Goal: Transaction & Acquisition: Purchase product/service

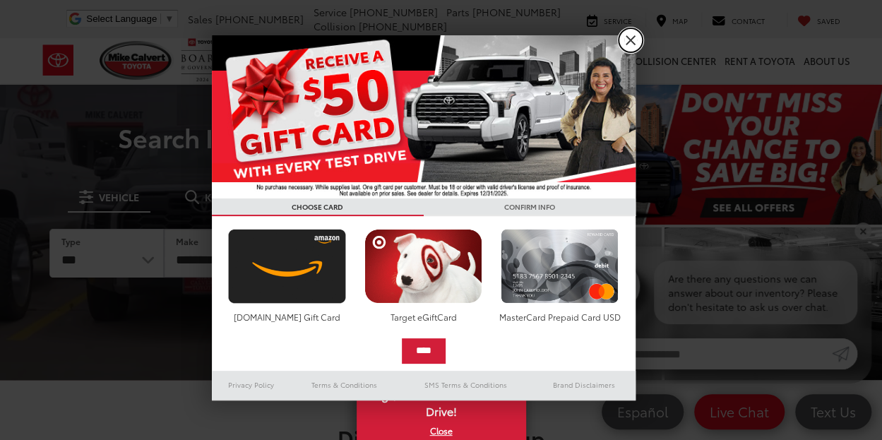
click at [622, 42] on link "X" at bounding box center [630, 40] width 24 height 24
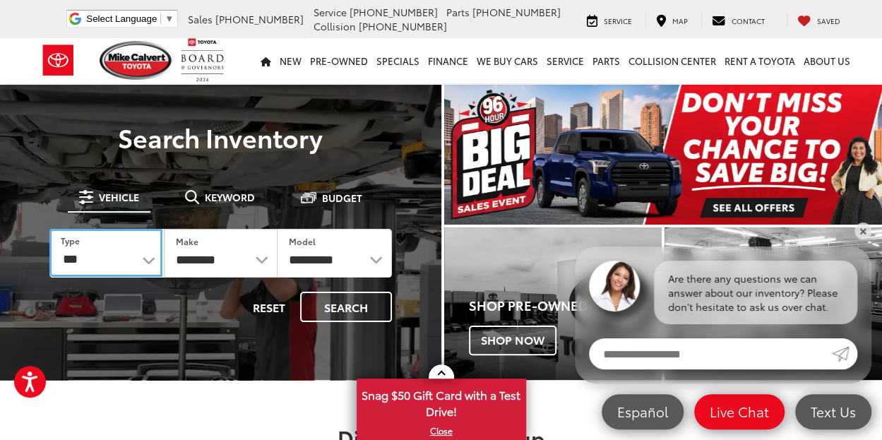
click at [69, 249] on select "*** *** **** *********" at bounding box center [105, 253] width 113 height 48
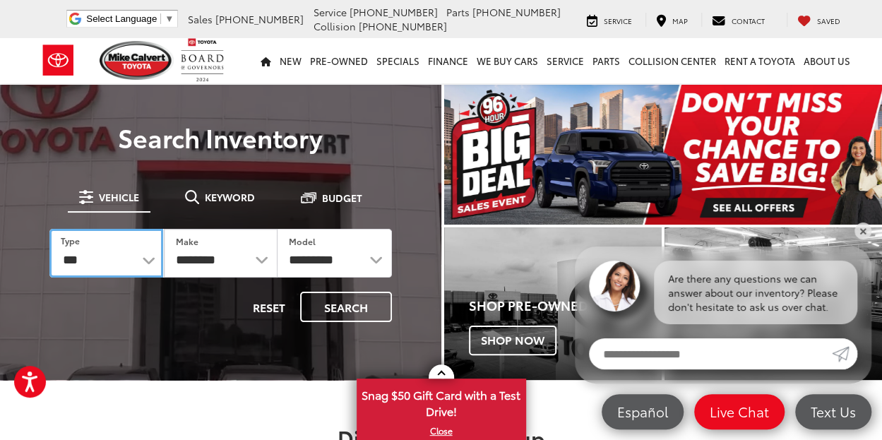
select select "******"
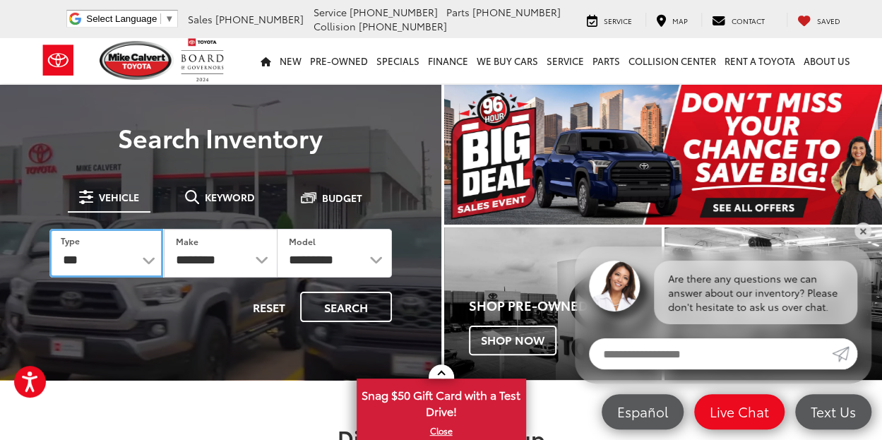
click at [49, 229] on select "*** *** **** *********" at bounding box center [106, 253] width 114 height 49
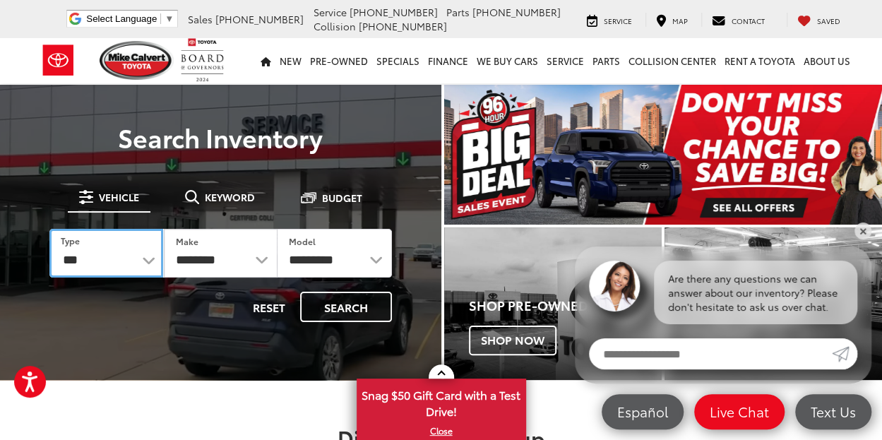
select select
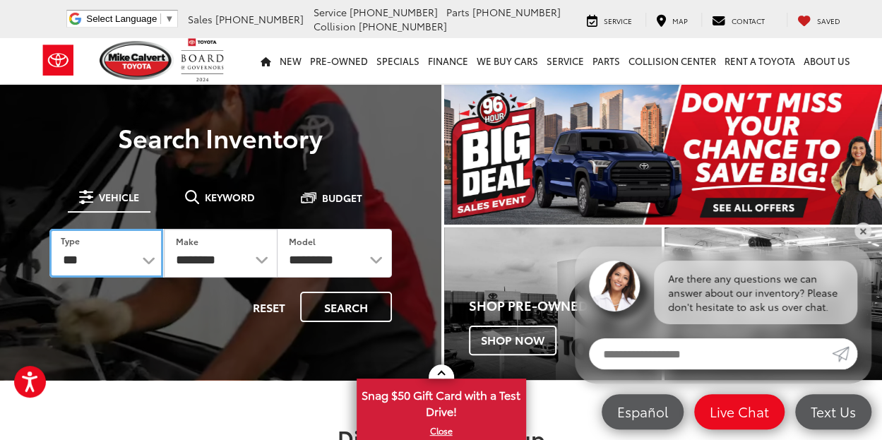
select select
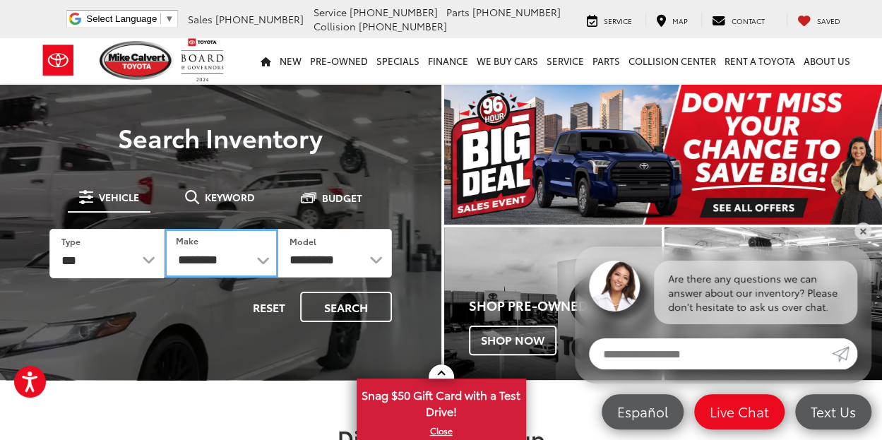
click at [217, 260] on select "**********" at bounding box center [221, 253] width 114 height 49
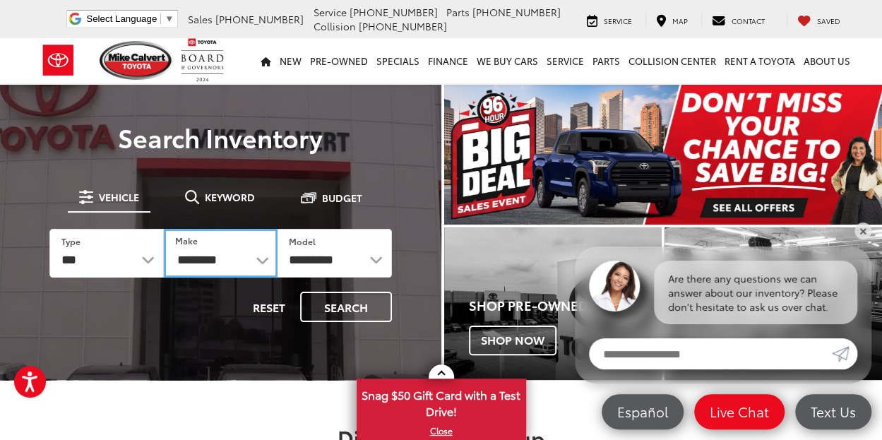
select select "******"
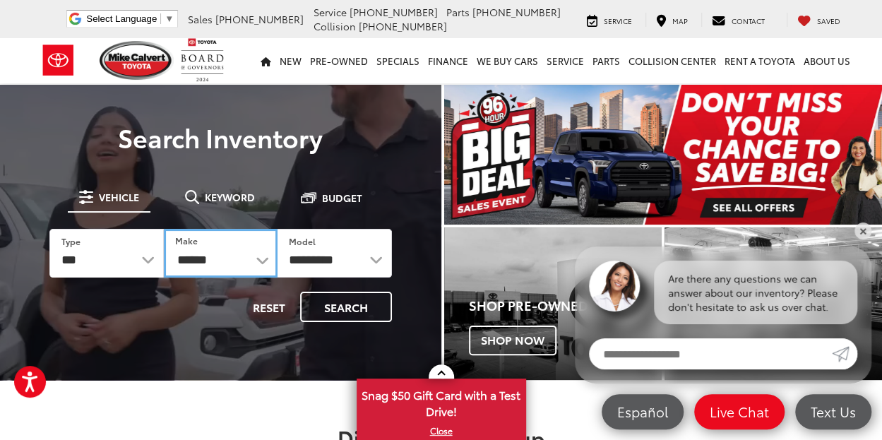
click at [164, 229] on select "**********" at bounding box center [221, 253] width 114 height 49
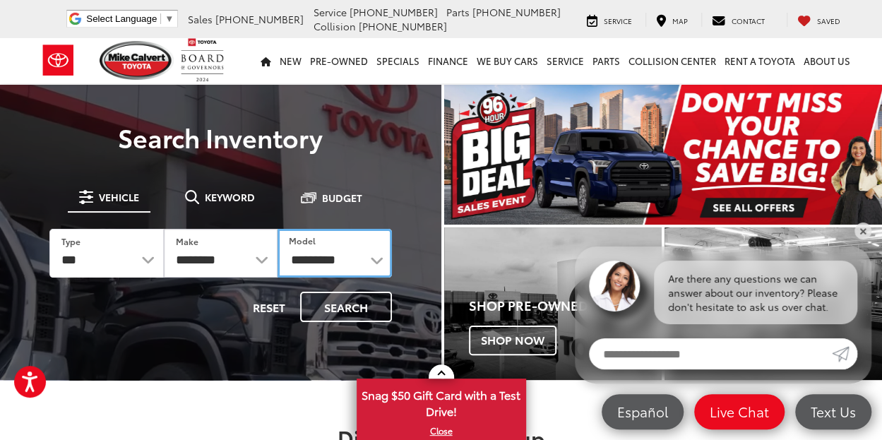
click at [312, 253] on select "**********" at bounding box center [334, 253] width 114 height 49
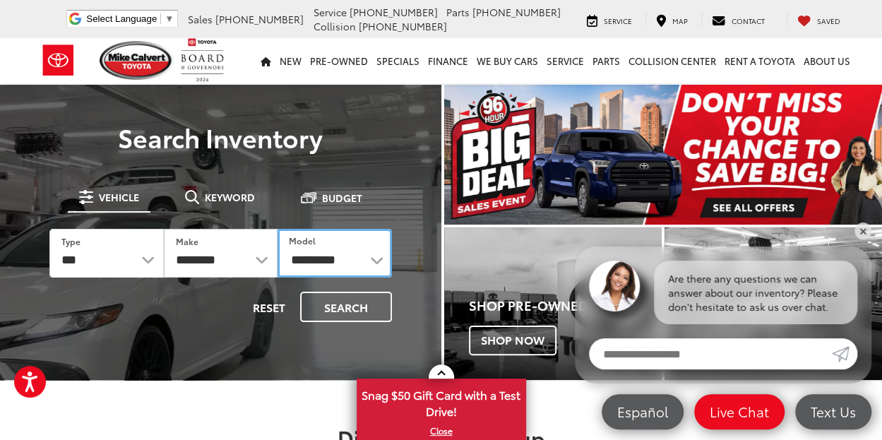
select select "******"
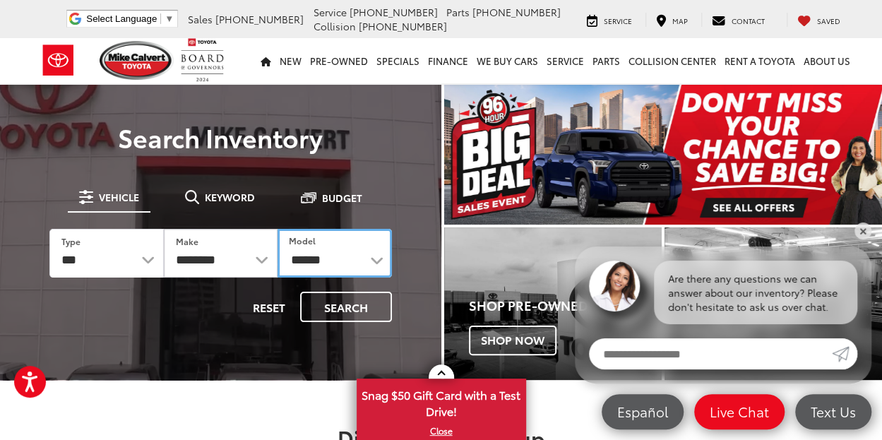
click at [277, 229] on select "**********" at bounding box center [334, 253] width 114 height 49
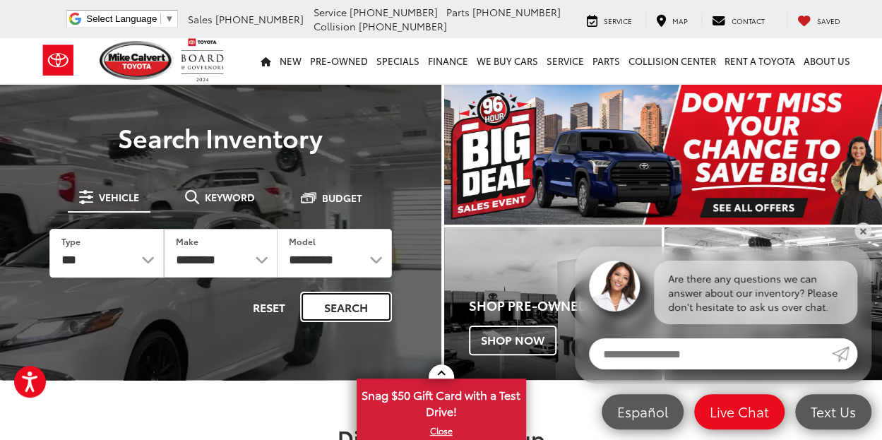
click at [359, 301] on button "Search" at bounding box center [346, 307] width 92 height 30
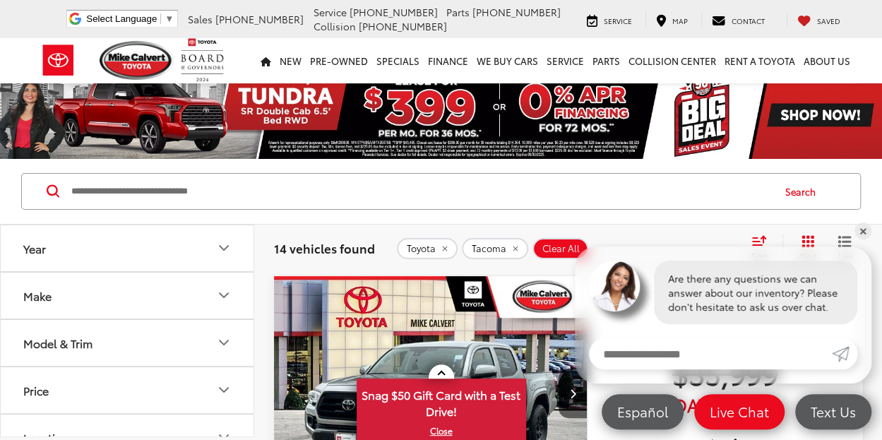
click at [144, 269] on button "Year" at bounding box center [128, 248] width 254 height 46
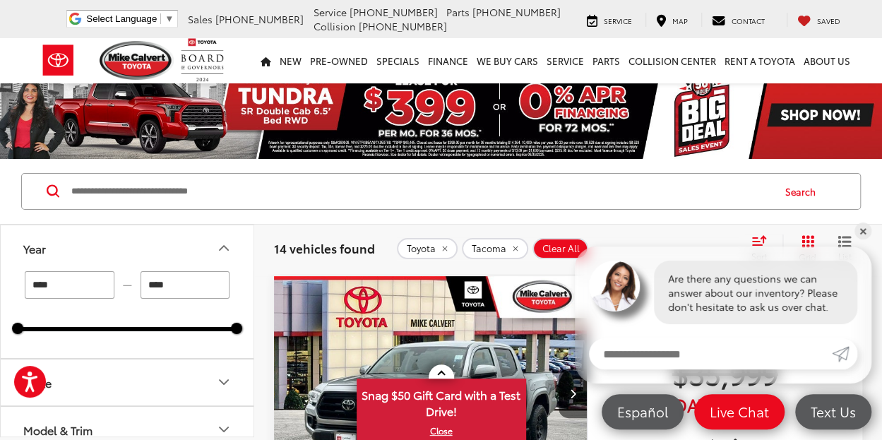
drag, startPoint x: 229, startPoint y: 245, endPoint x: 260, endPoint y: 244, distance: 31.8
click at [228, 245] on icon "Year" at bounding box center [223, 247] width 17 height 17
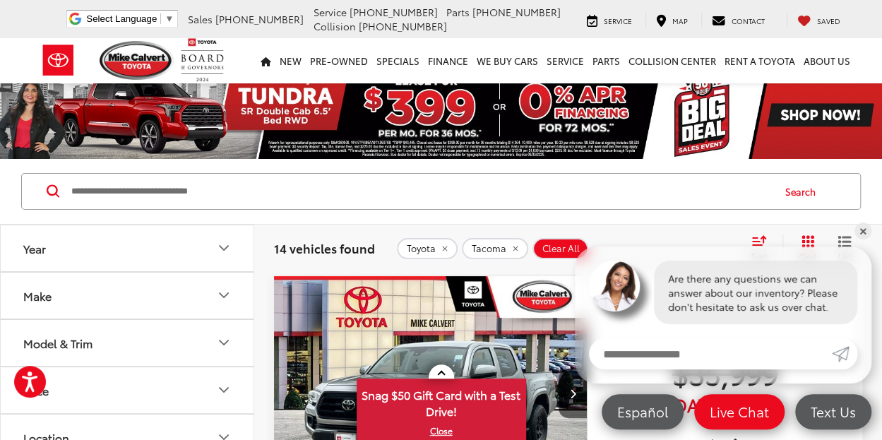
scroll to position [141, 0]
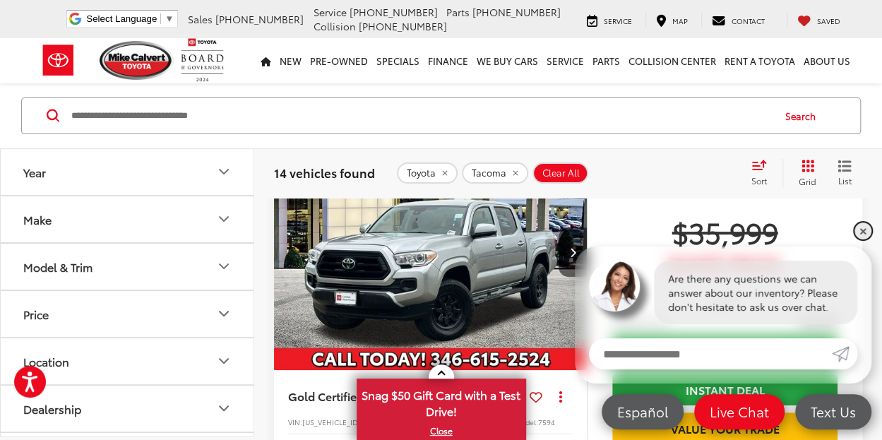
click at [865, 231] on link "✕" at bounding box center [862, 230] width 17 height 17
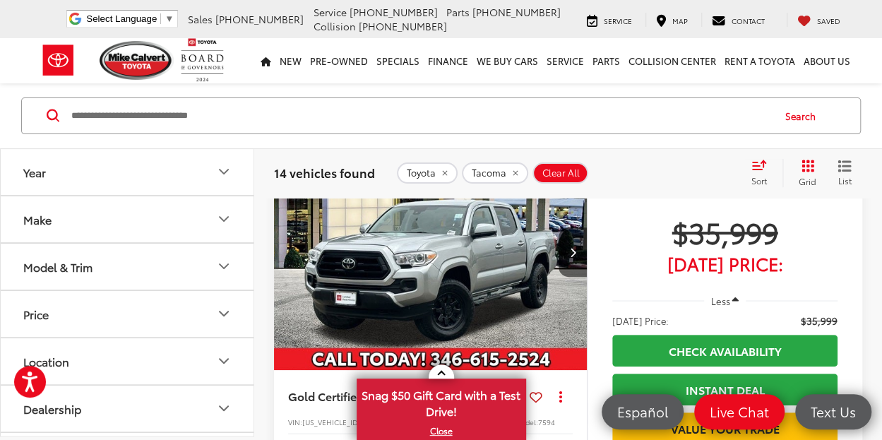
click at [167, 258] on button "Model & Trim" at bounding box center [128, 267] width 254 height 46
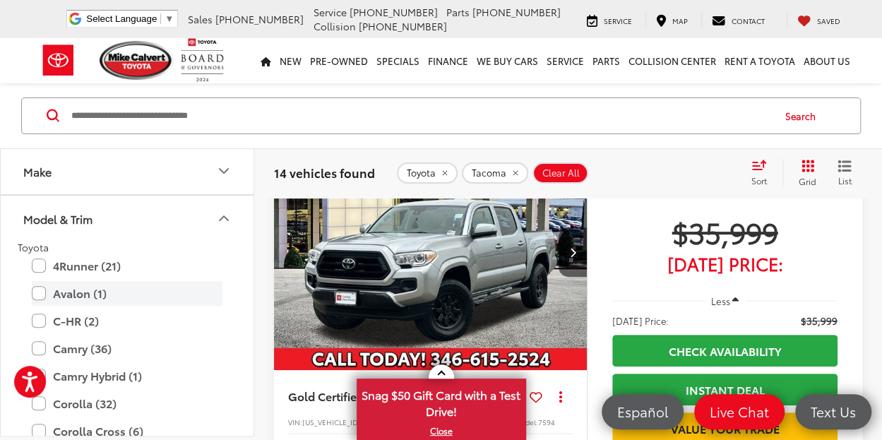
scroll to position [71, 0]
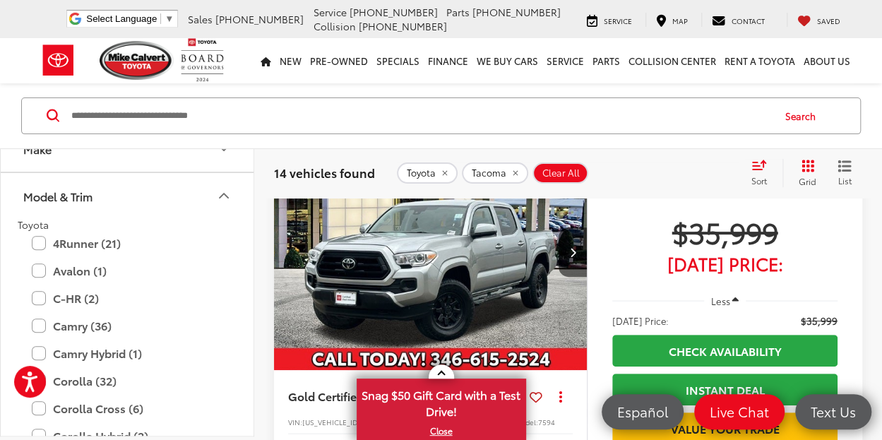
click at [198, 185] on button "Model & Trim" at bounding box center [128, 196] width 254 height 46
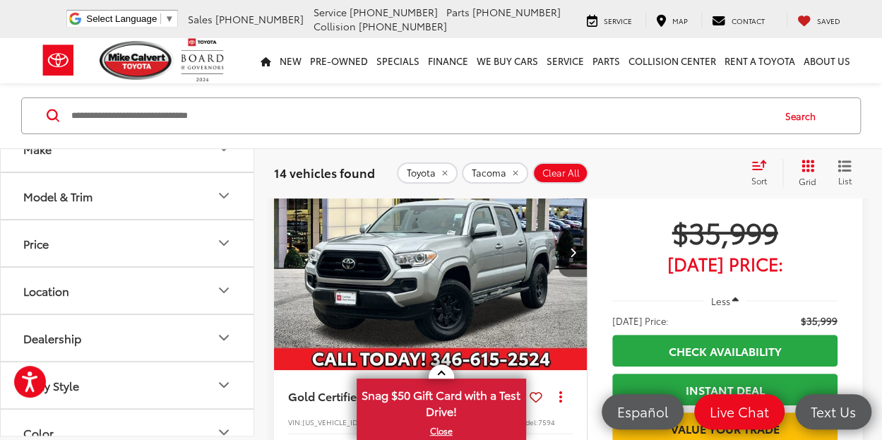
click at [219, 198] on icon "Model & Trim" at bounding box center [223, 196] width 17 height 17
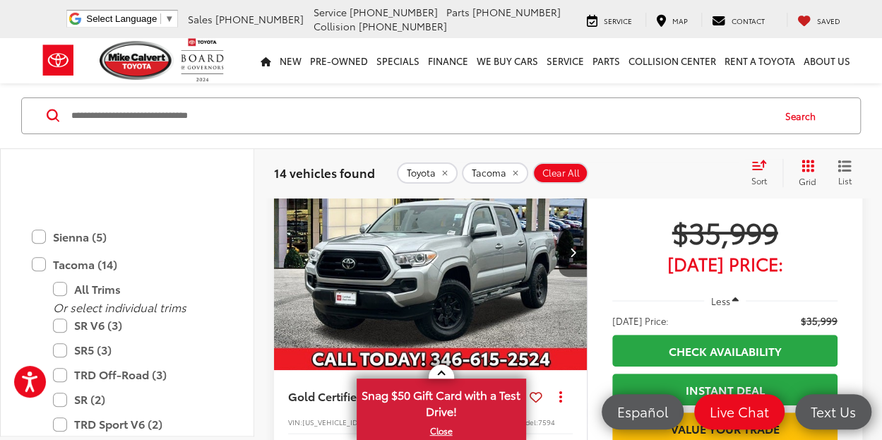
scroll to position [706, 0]
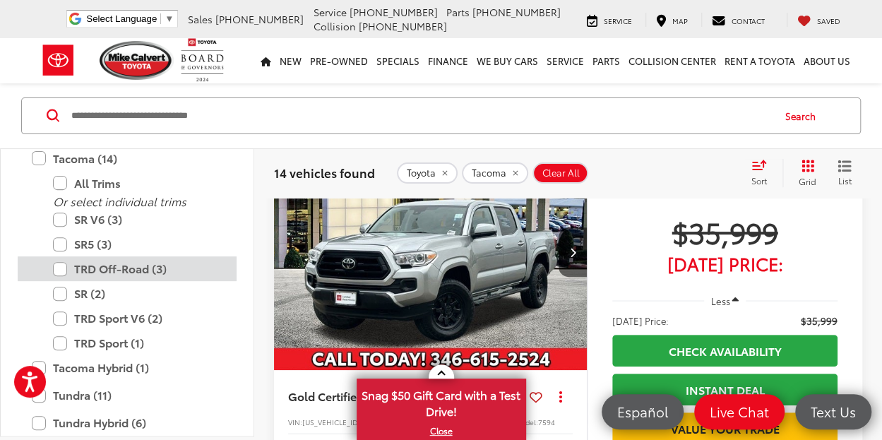
click at [58, 268] on label "TRD Off-Road (3)" at bounding box center [137, 269] width 169 height 25
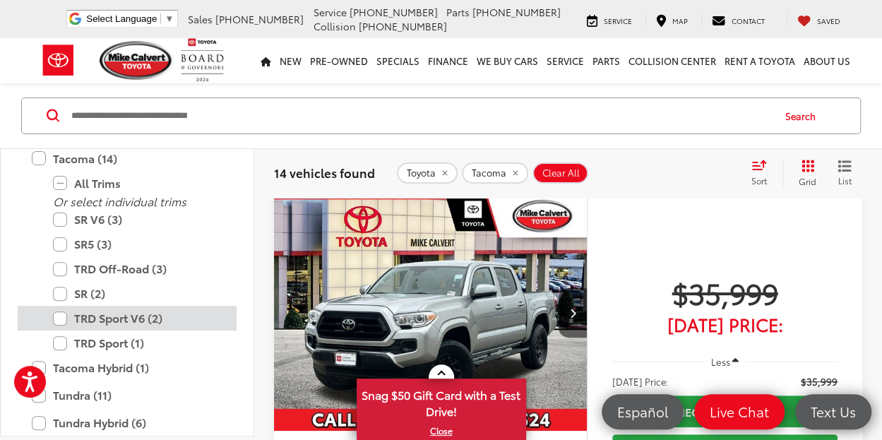
scroll to position [76, 0]
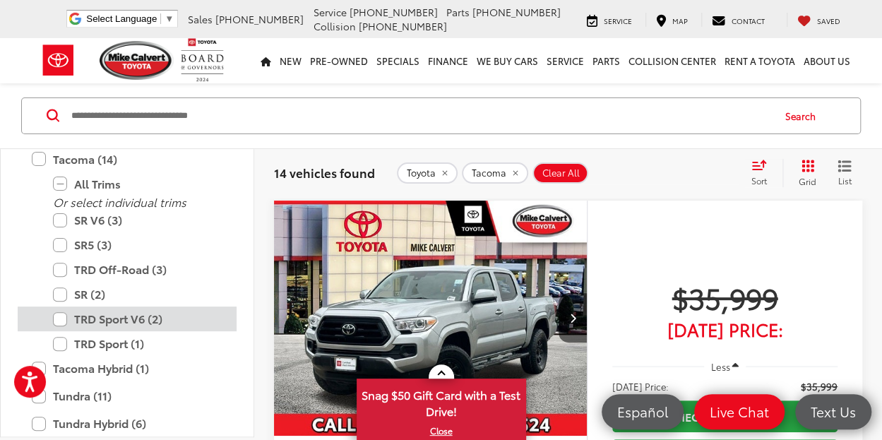
click at [59, 315] on label "TRD Sport V6 (2)" at bounding box center [137, 318] width 169 height 25
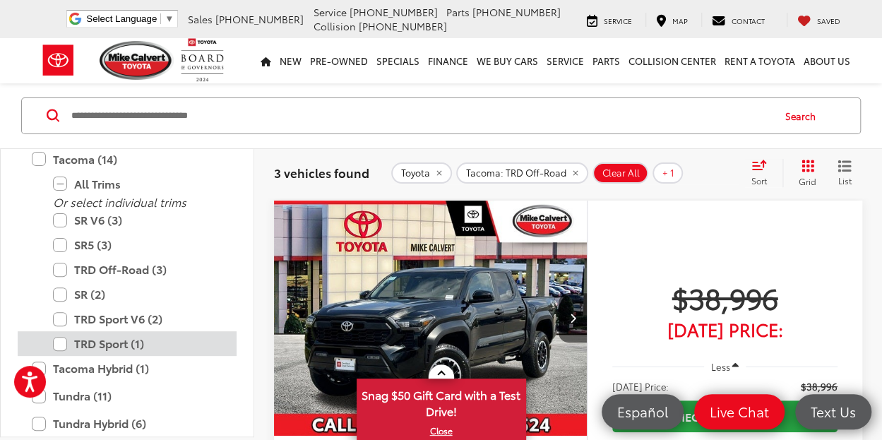
click at [55, 342] on label "TRD Sport (1)" at bounding box center [137, 343] width 169 height 25
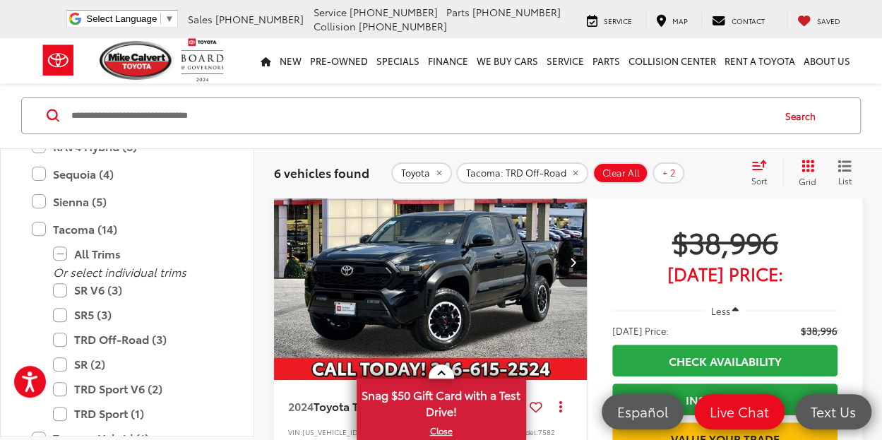
scroll to position [141, 0]
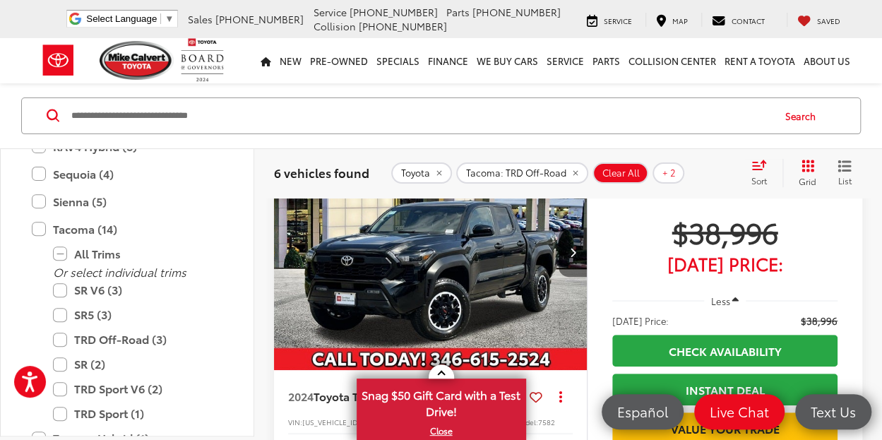
click at [572, 247] on icon "Next image" at bounding box center [572, 252] width 6 height 10
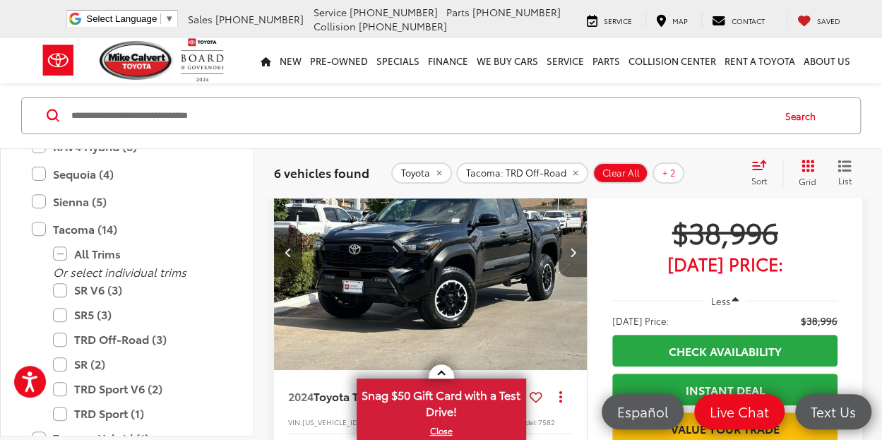
click at [572, 251] on icon "Next image" at bounding box center [572, 252] width 6 height 10
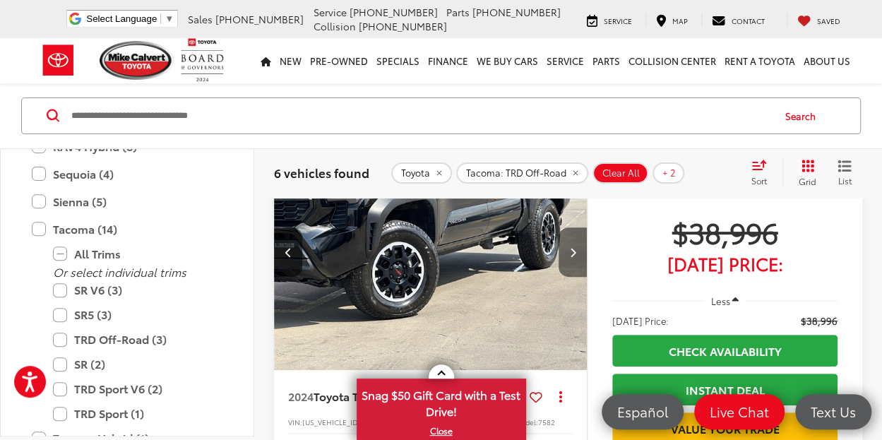
click at [572, 252] on icon "Next image" at bounding box center [572, 252] width 6 height 10
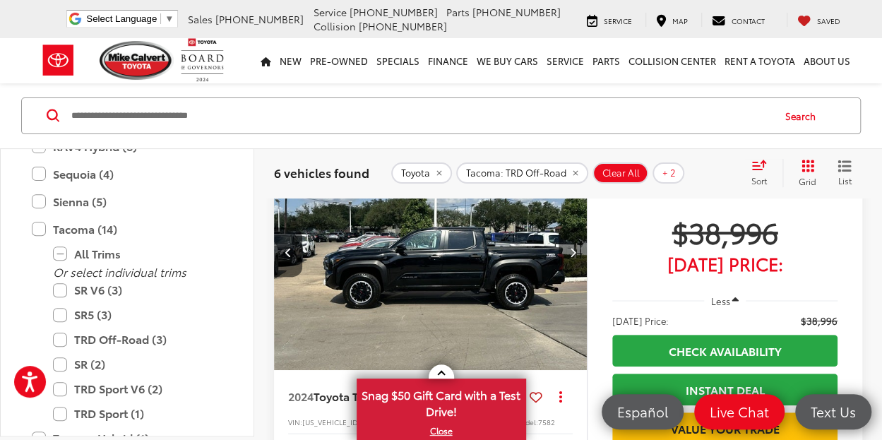
click at [572, 252] on icon "Next image" at bounding box center [572, 252] width 6 height 10
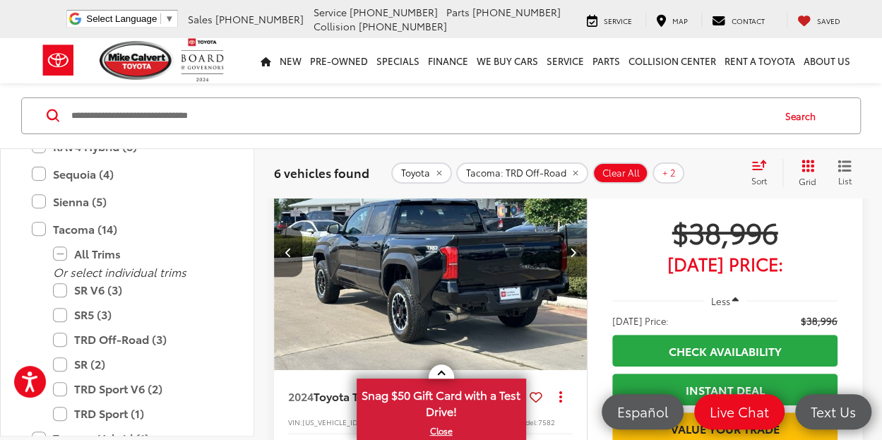
click at [572, 252] on icon "Next image" at bounding box center [572, 252] width 6 height 10
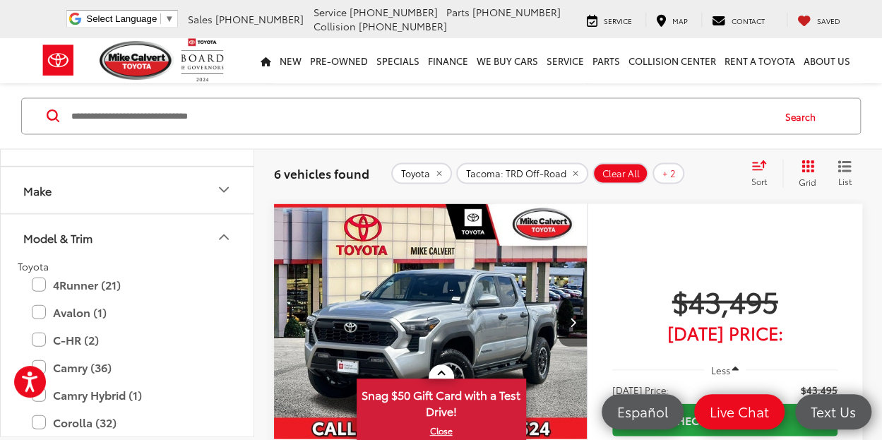
scroll to position [100, 0]
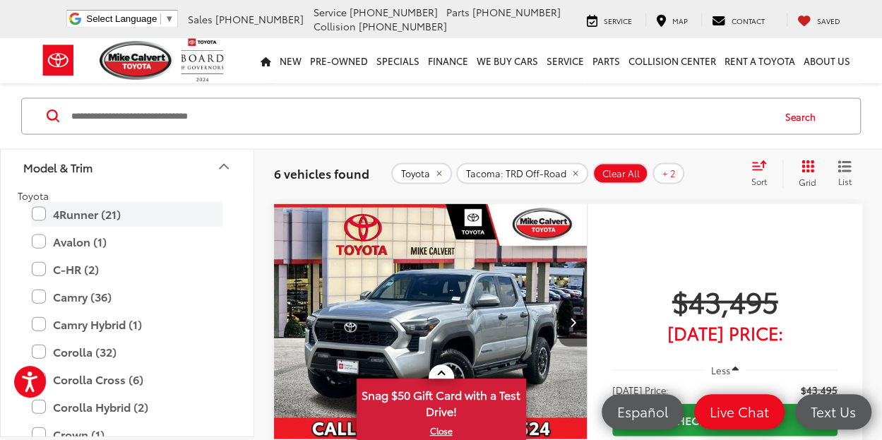
click at [40, 210] on label "4Runner (21)" at bounding box center [127, 213] width 191 height 25
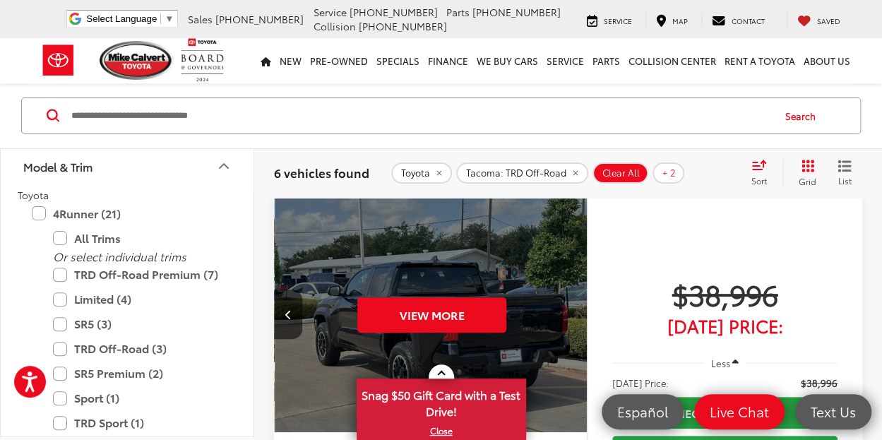
scroll to position [76, 0]
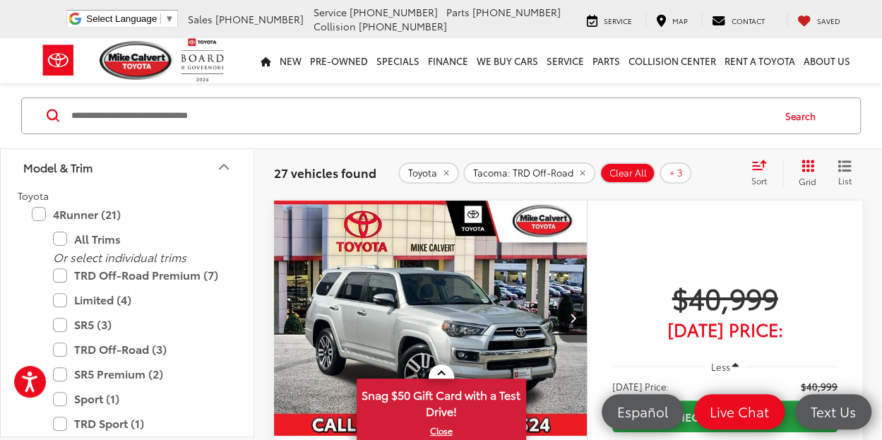
click at [752, 160] on icon "Select sort value" at bounding box center [759, 165] width 16 height 11
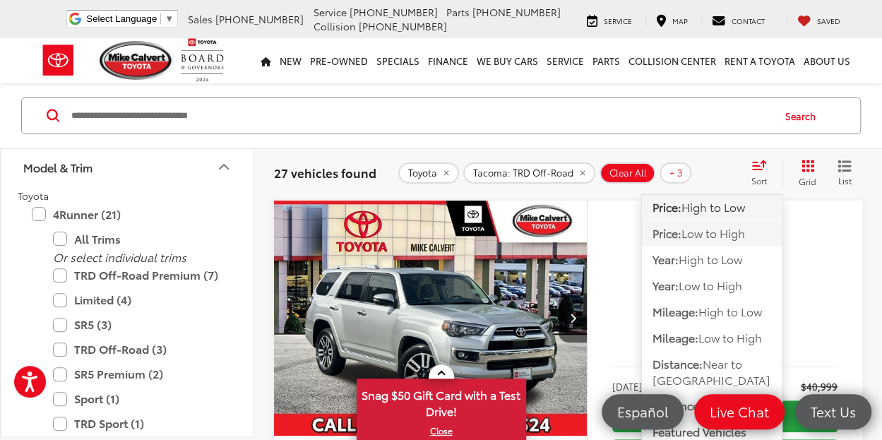
click at [730, 235] on span "Low to High" at bounding box center [713, 233] width 64 height 16
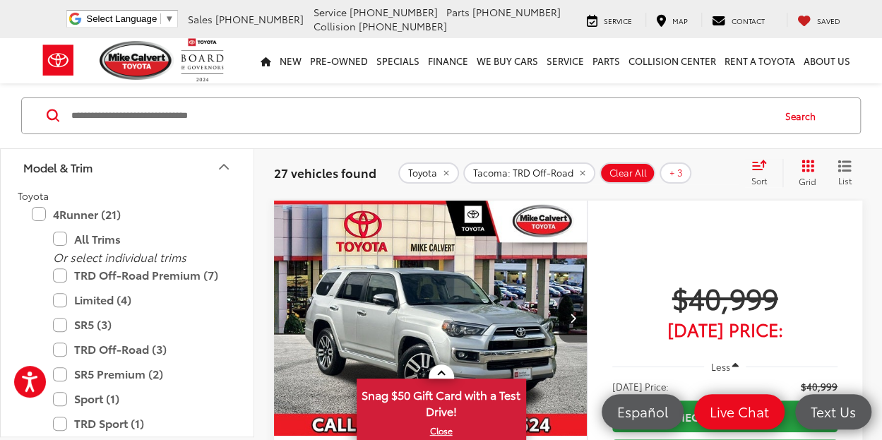
click at [216, 164] on icon "Model & Trim" at bounding box center [223, 166] width 17 height 17
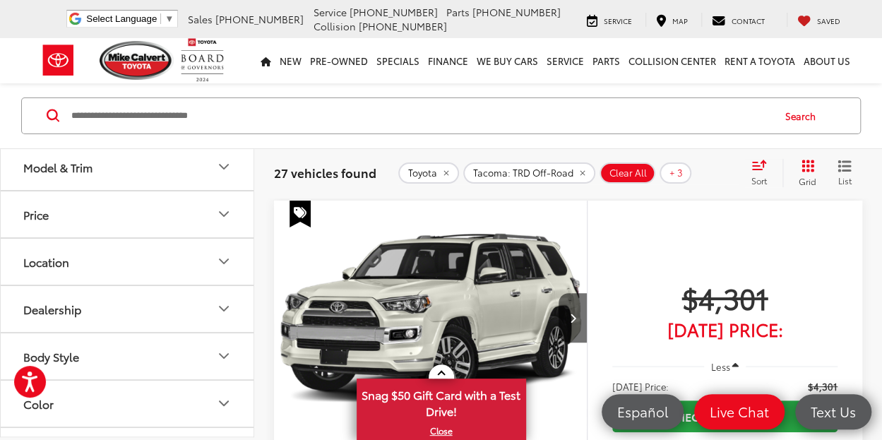
scroll to position [312, 0]
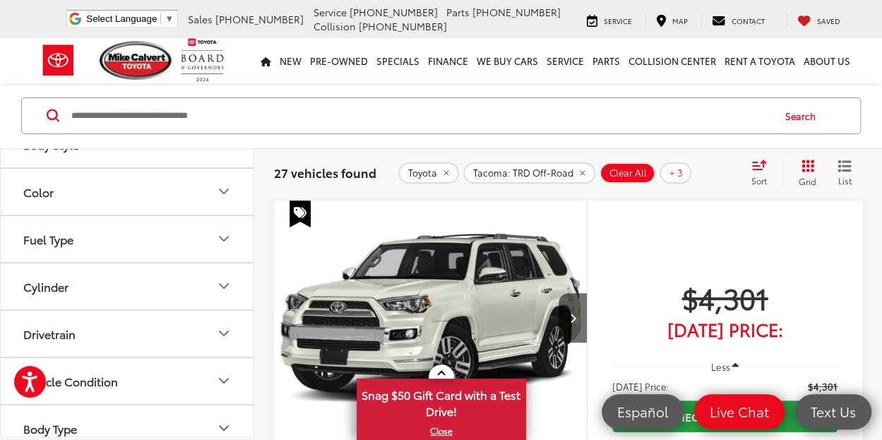
click at [146, 326] on button "Drivetrain" at bounding box center [128, 334] width 254 height 46
click at [71, 364] on label "4WD (22)" at bounding box center [50, 367] width 65 height 23
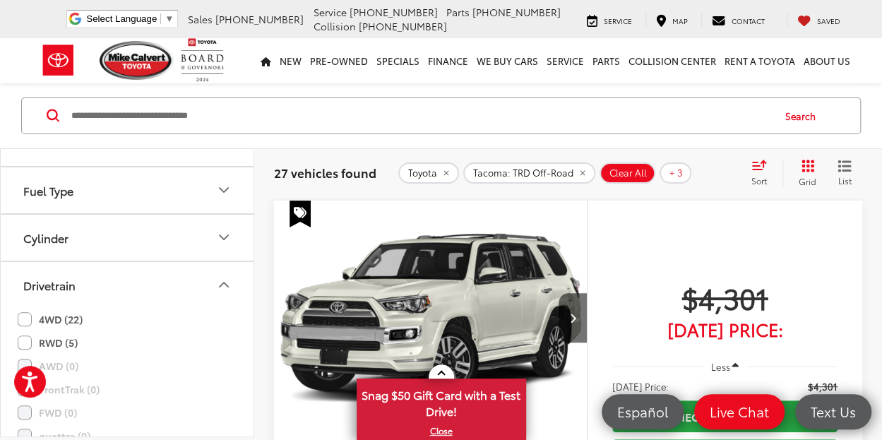
scroll to position [383, 0]
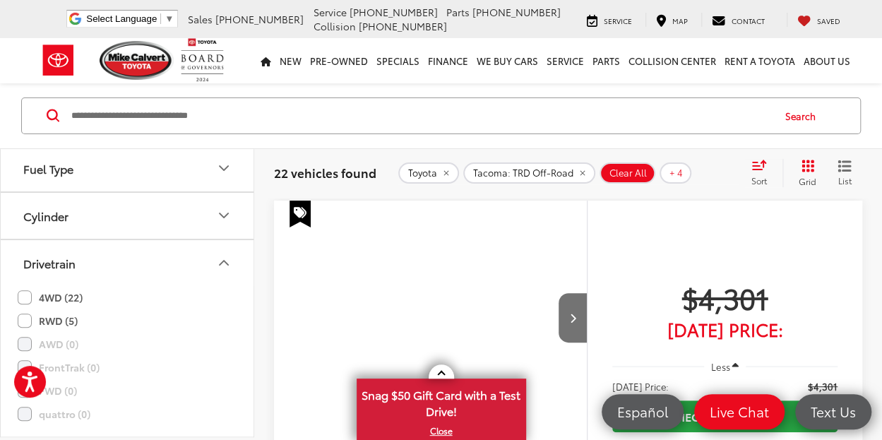
click at [219, 255] on icon "Drivetrain" at bounding box center [223, 262] width 17 height 17
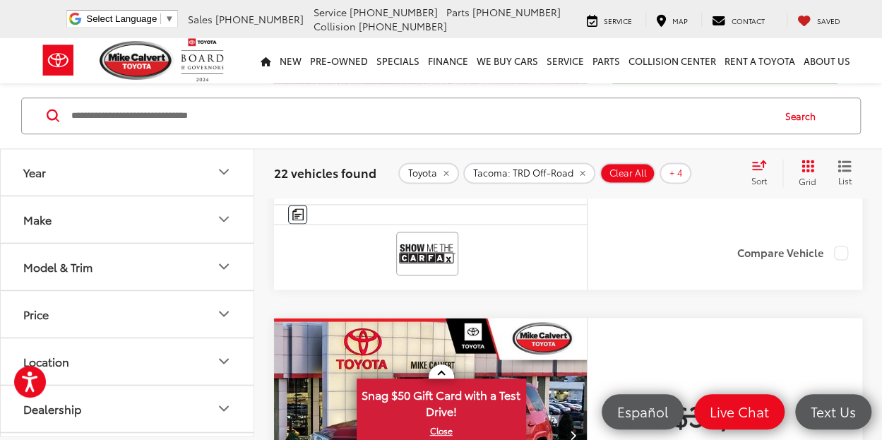
scroll to position [0, 0]
click at [112, 176] on button "Year" at bounding box center [128, 172] width 254 height 46
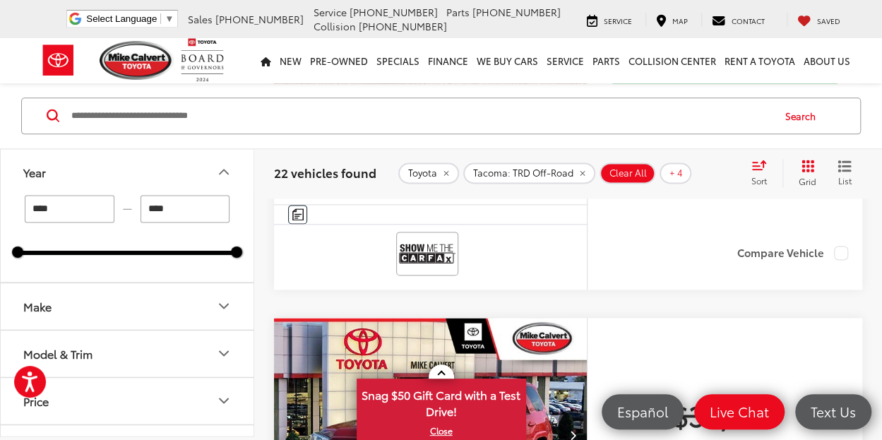
click at [96, 210] on input "****" at bounding box center [70, 209] width 90 height 28
drag, startPoint x: 85, startPoint y: 212, endPoint x: -6, endPoint y: 204, distance: 91.4
type input "****"
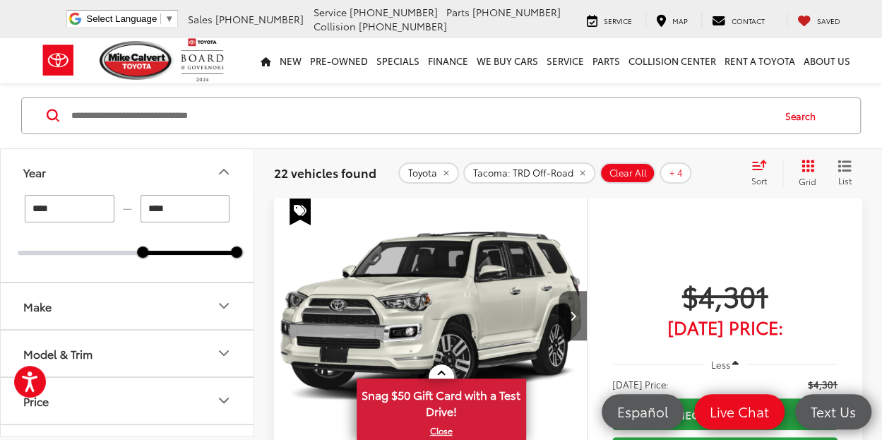
drag, startPoint x: 234, startPoint y: 168, endPoint x: 258, endPoint y: 166, distance: 24.1
click at [234, 168] on button "Year" at bounding box center [128, 172] width 254 height 46
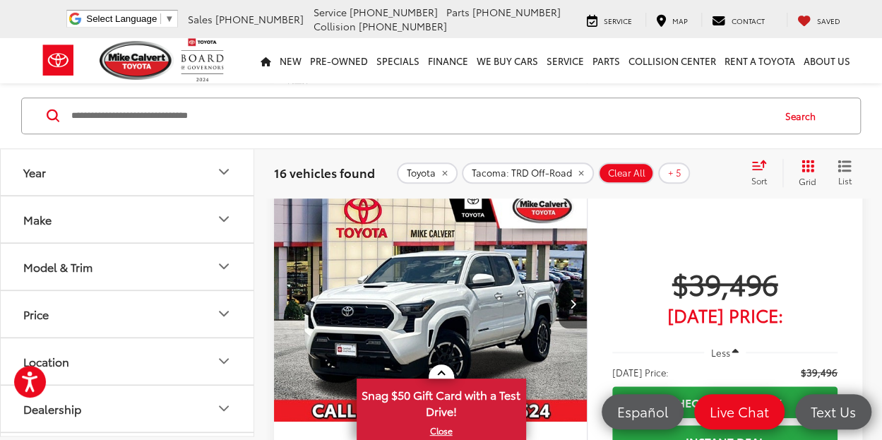
scroll to position [565, 0]
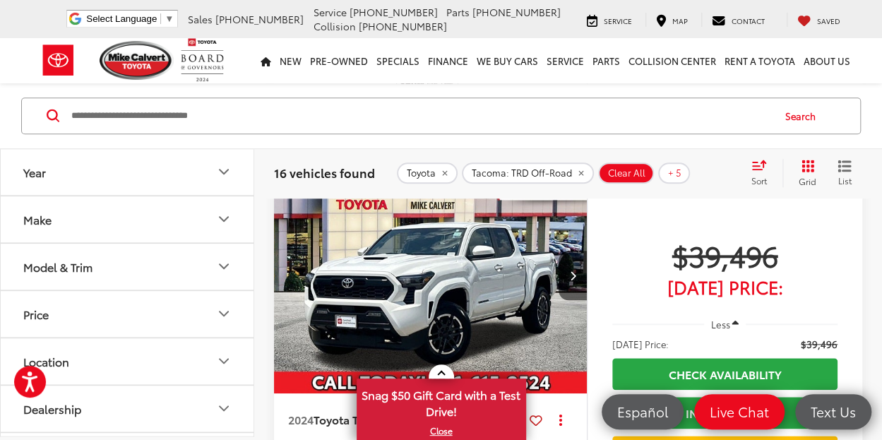
drag, startPoint x: 464, startPoint y: 293, endPoint x: 491, endPoint y: 301, distance: 27.9
click at [464, 293] on img "2024 Toyota Tacoma TRD Sport 0" at bounding box center [430, 276] width 315 height 236
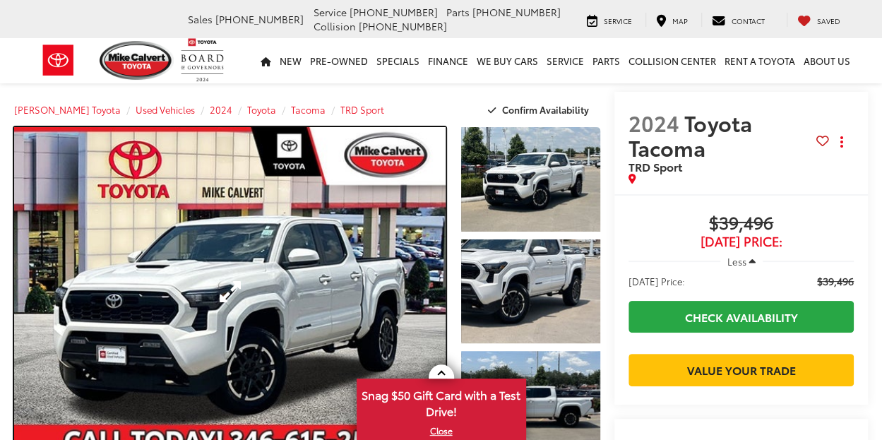
click at [244, 236] on link "Expand Photo 0" at bounding box center [229, 291] width 431 height 328
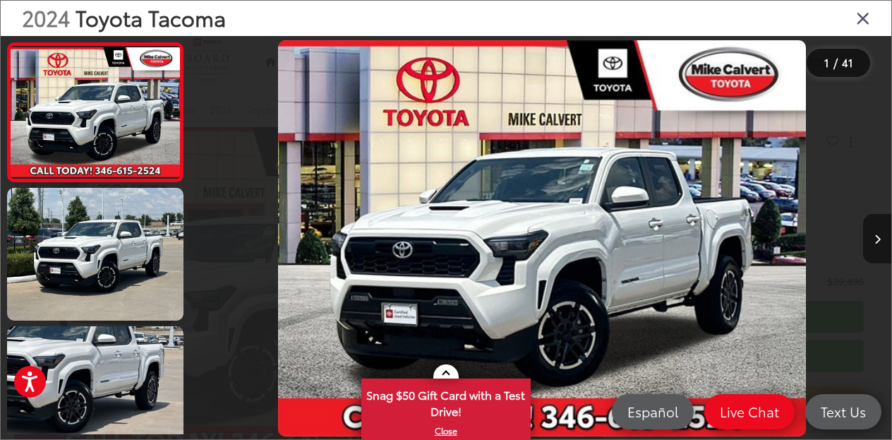
click at [875, 239] on icon "Next image" at bounding box center [878, 239] width 6 height 10
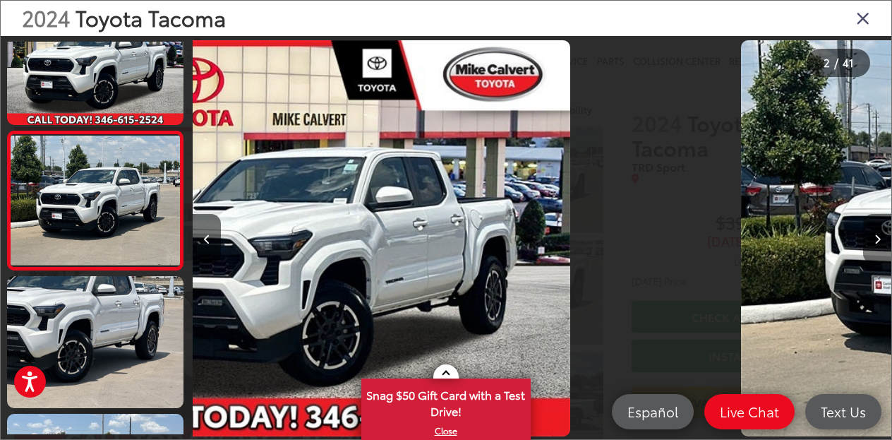
scroll to position [53, 0]
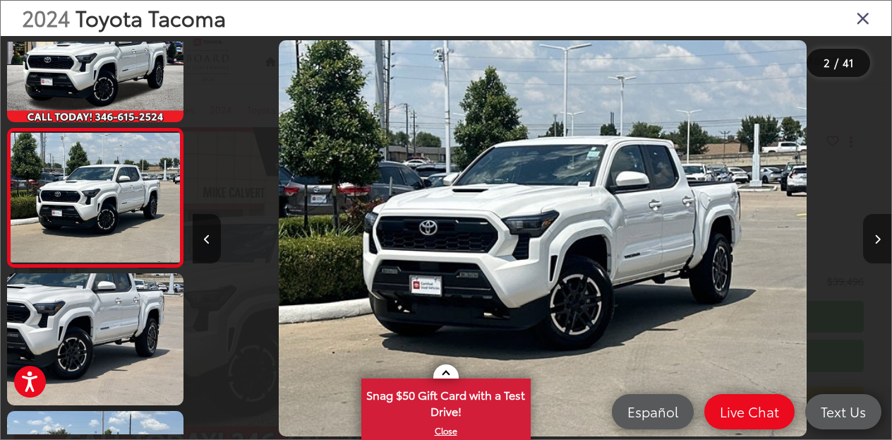
click at [881, 238] on button "Next image" at bounding box center [877, 238] width 28 height 49
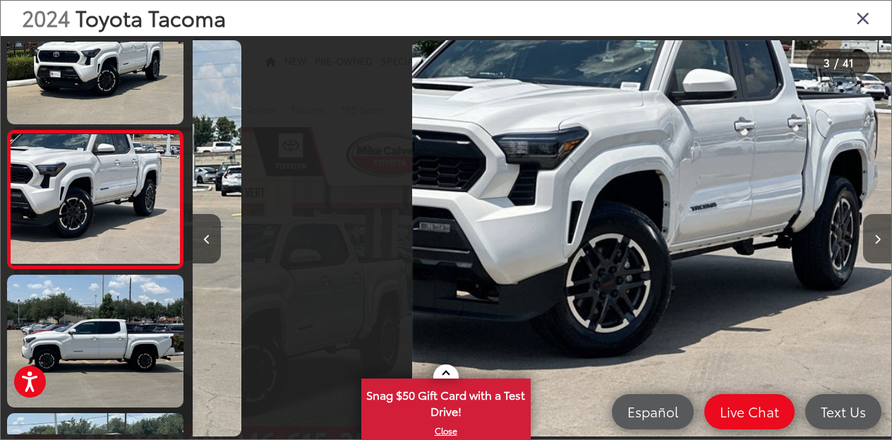
scroll to position [191, 0]
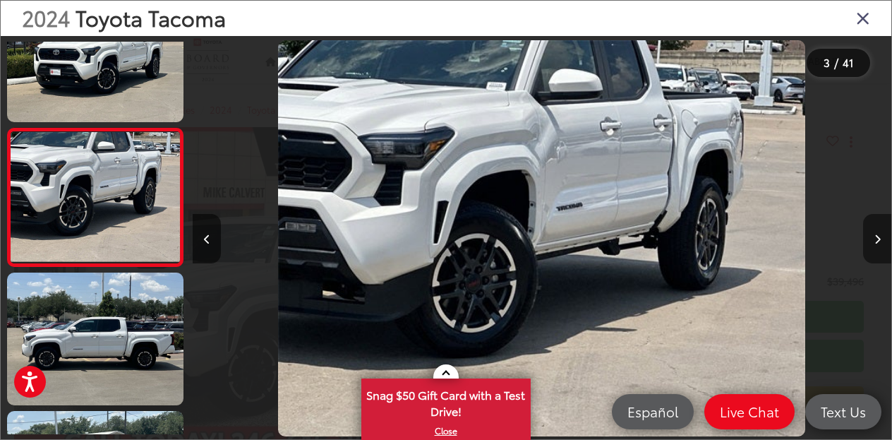
click at [881, 238] on button "Next image" at bounding box center [877, 238] width 28 height 49
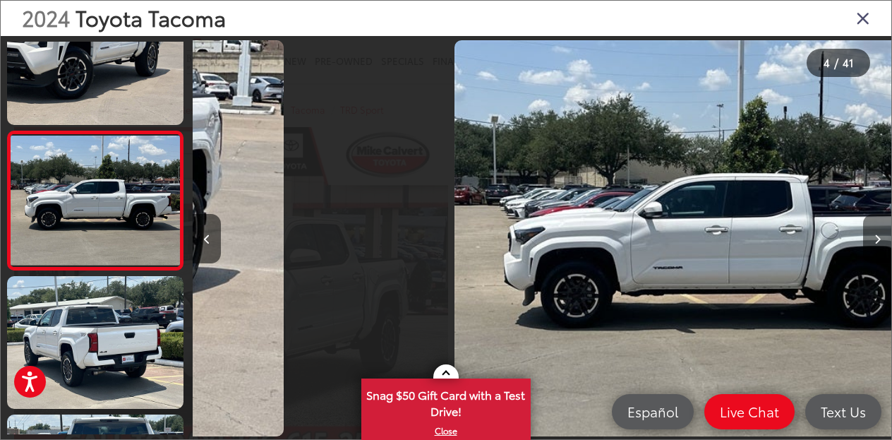
scroll to position [330, 0]
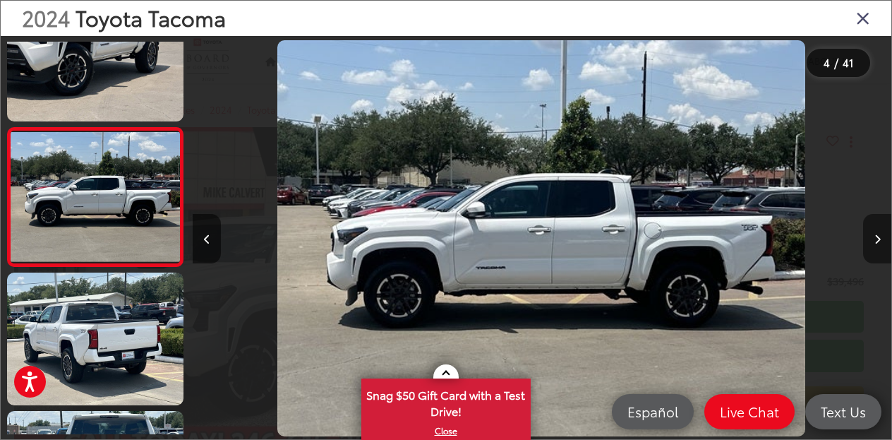
click at [881, 238] on button "Next image" at bounding box center [877, 238] width 28 height 49
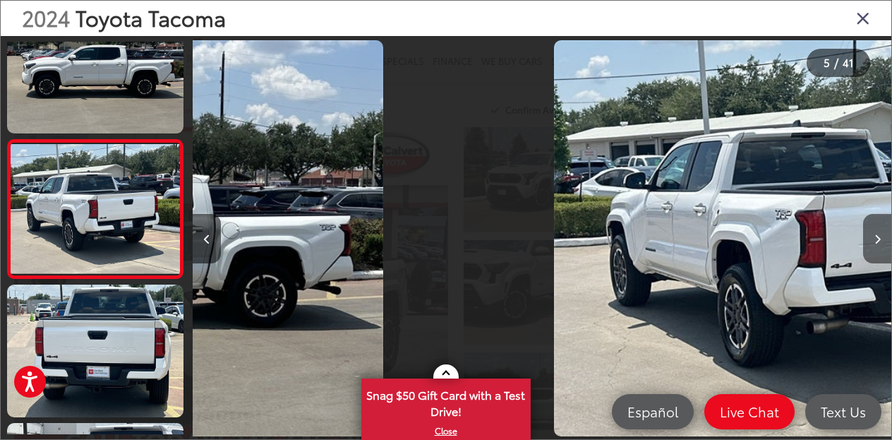
scroll to position [468, 0]
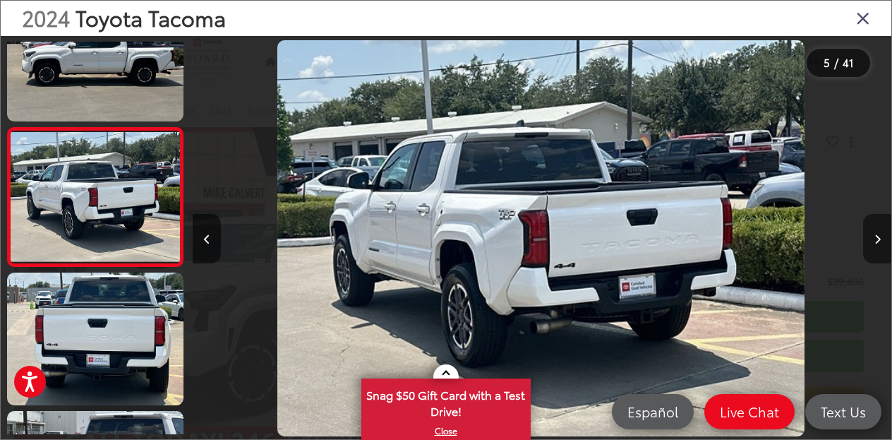
click at [881, 238] on button "Next image" at bounding box center [877, 238] width 28 height 49
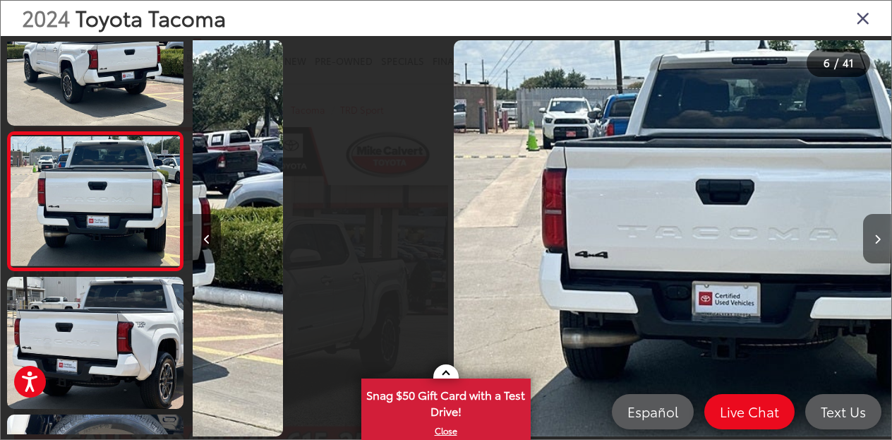
scroll to position [606, 0]
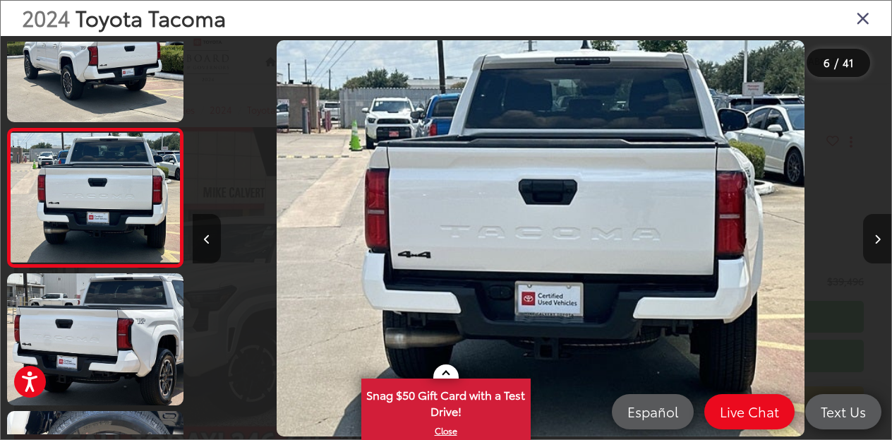
click at [881, 239] on button "Next image" at bounding box center [877, 238] width 28 height 49
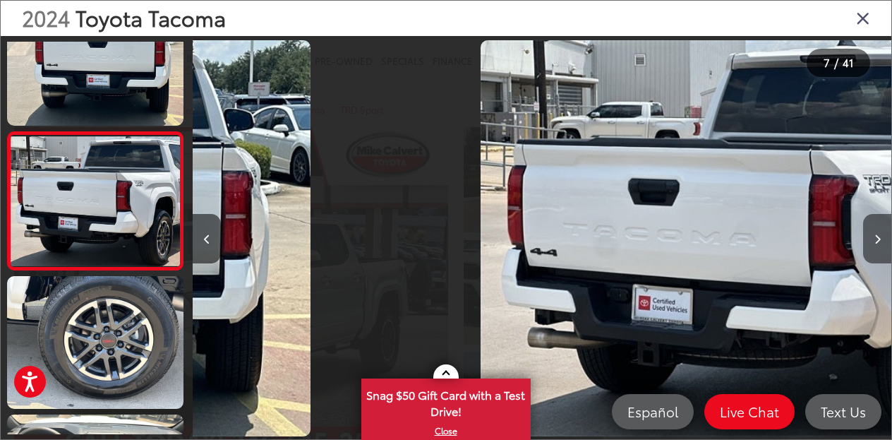
scroll to position [744, 0]
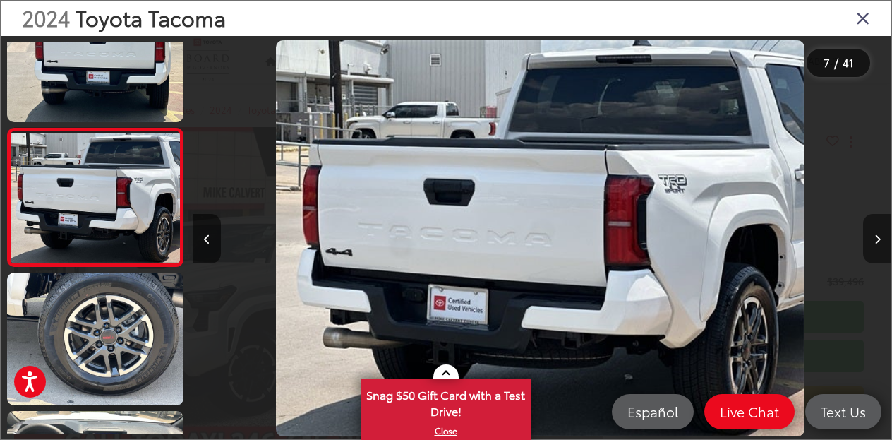
click at [881, 239] on button "Next image" at bounding box center [877, 238] width 28 height 49
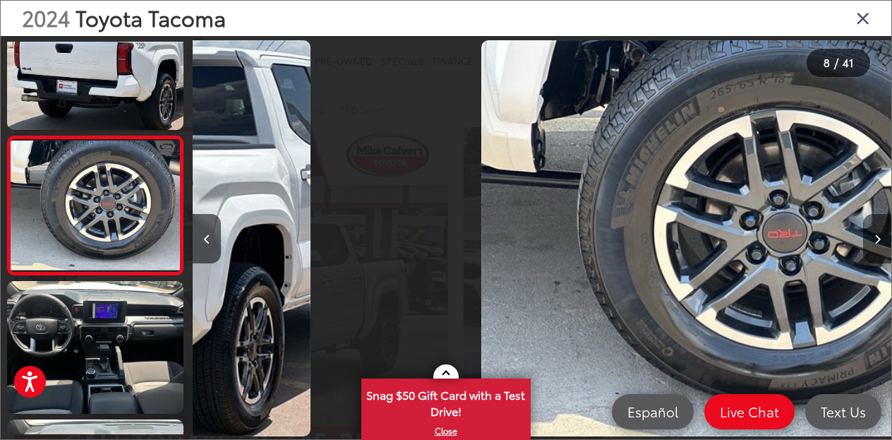
scroll to position [882, 0]
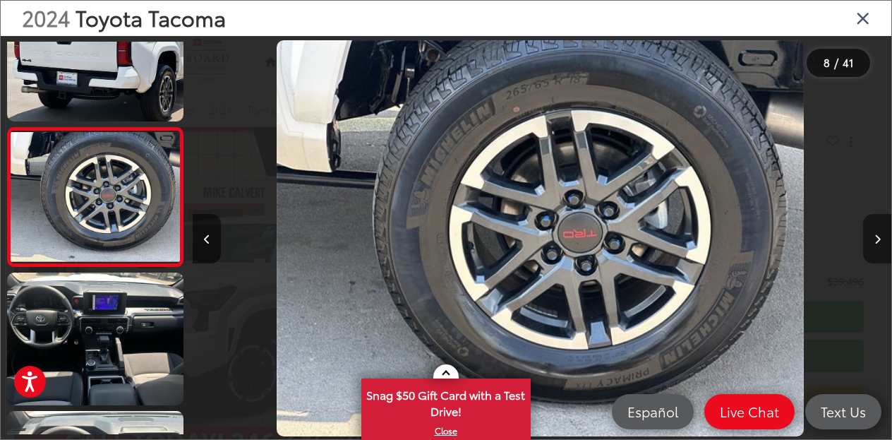
click at [881, 239] on button "Next image" at bounding box center [877, 238] width 28 height 49
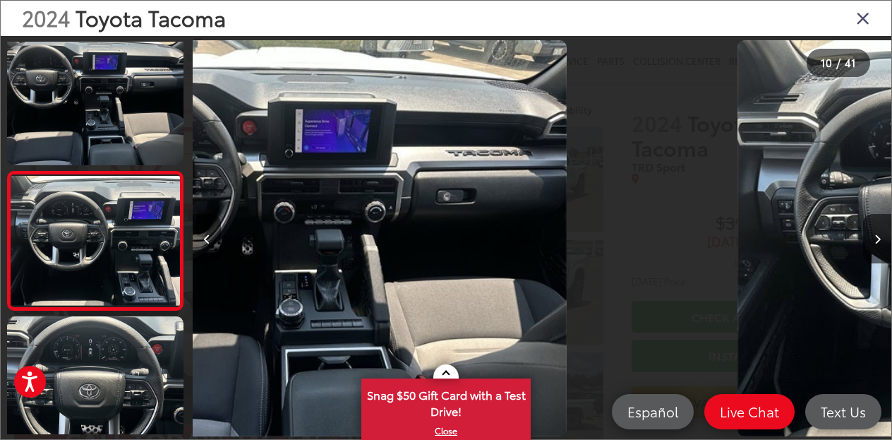
scroll to position [0, 0]
